Goal: Information Seeking & Learning: Learn about a topic

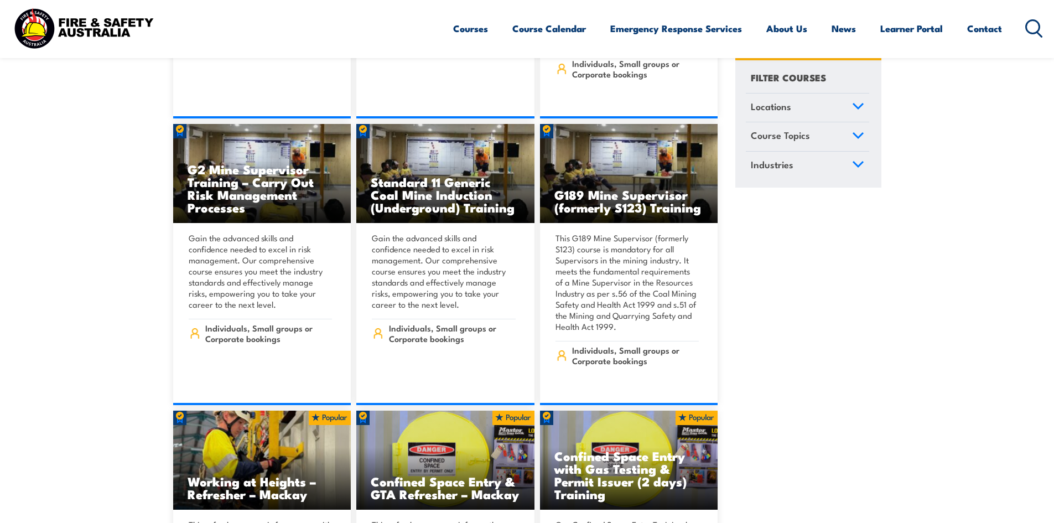
scroll to position [1218, 0]
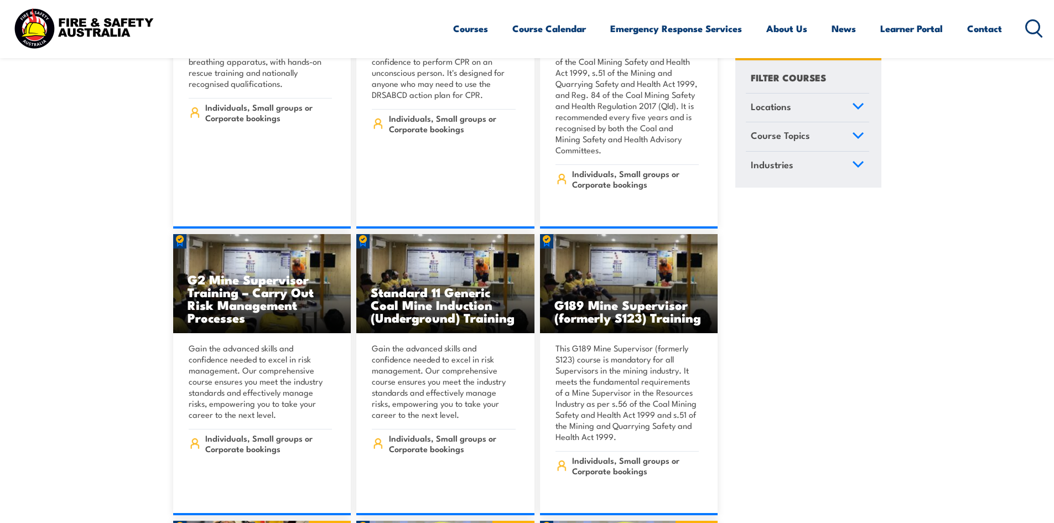
drag, startPoint x: 67, startPoint y: 320, endPoint x: 66, endPoint y: 314, distance: 6.2
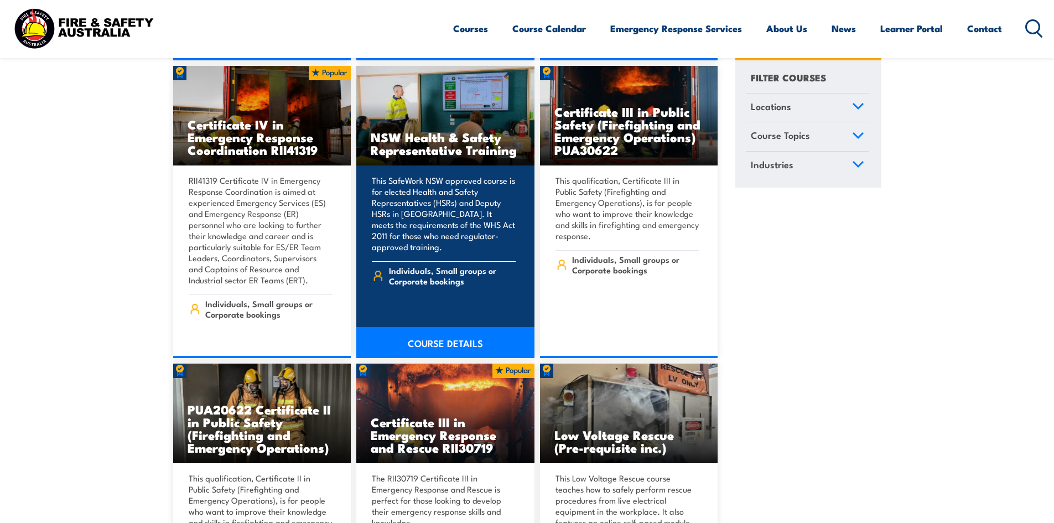
scroll to position [3044, 0]
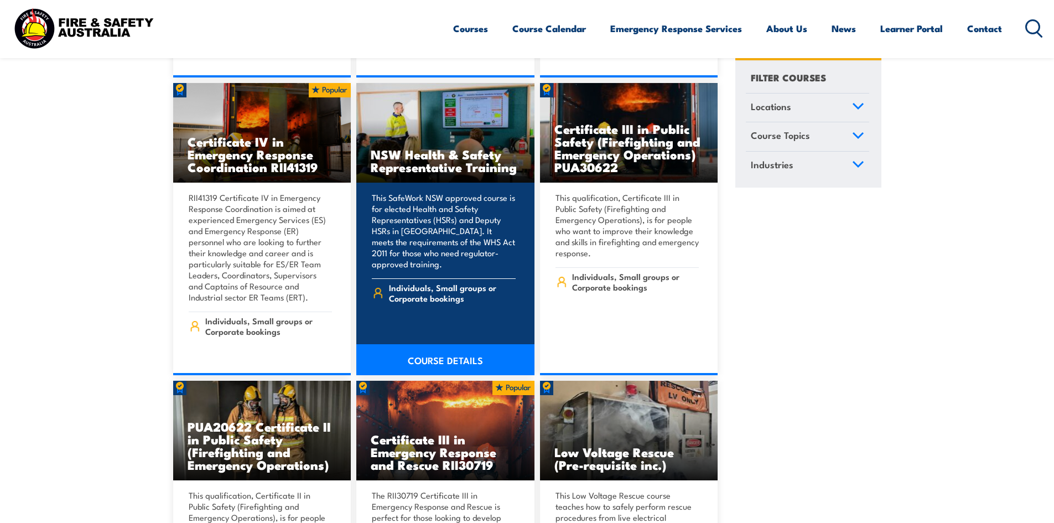
click at [426, 345] on link "COURSE DETAILS" at bounding box center [445, 359] width 178 height 31
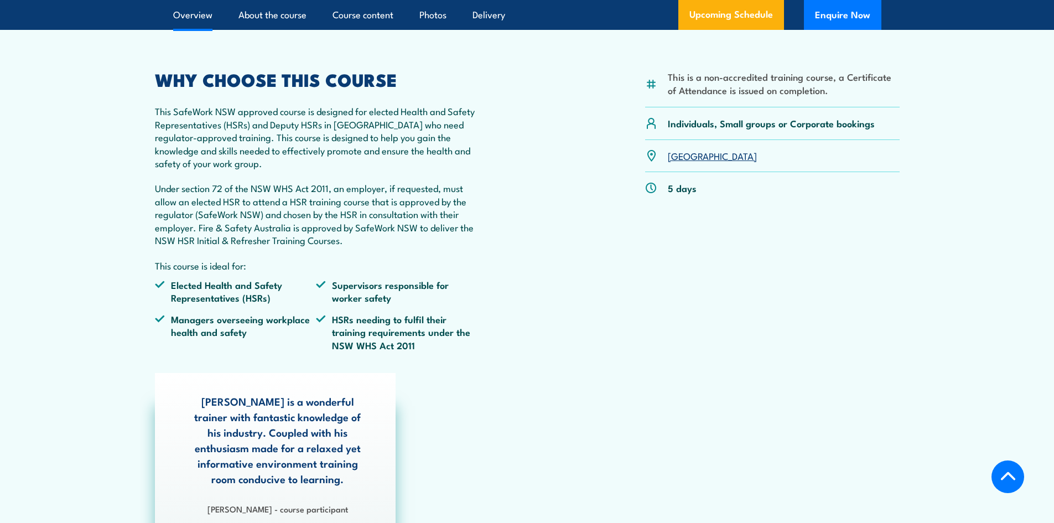
scroll to position [332, 0]
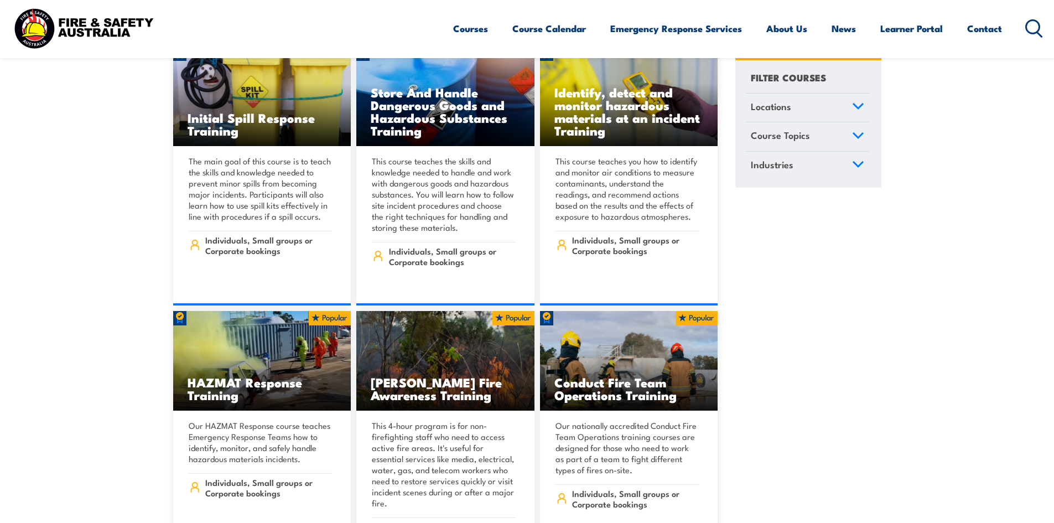
scroll to position [12122, 0]
